Goal: Task Accomplishment & Management: Manage account settings

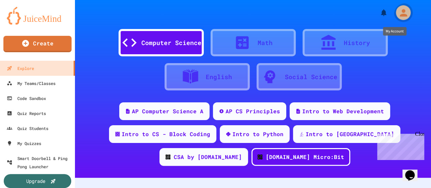
click at [399, 15] on icon "My Account" at bounding box center [402, 12] width 7 height 7
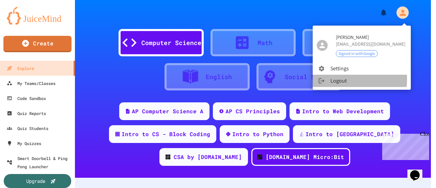
click at [334, 79] on li "Logout" at bounding box center [361, 81] width 98 height 12
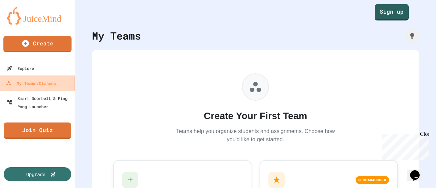
click at [35, 86] on div "My Teams/Classes" at bounding box center [31, 83] width 50 height 9
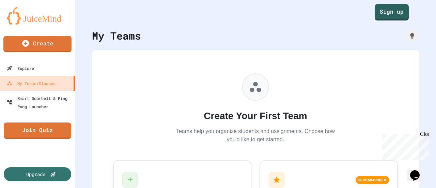
click at [24, 19] on img at bounding box center [37, 16] width 61 height 18
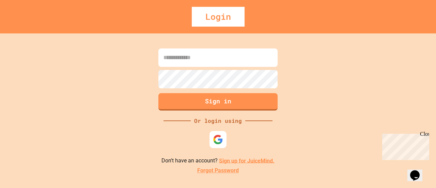
click at [424, 134] on div "Close" at bounding box center [424, 135] width 9 height 9
